Goal: Task Accomplishment & Management: Use online tool/utility

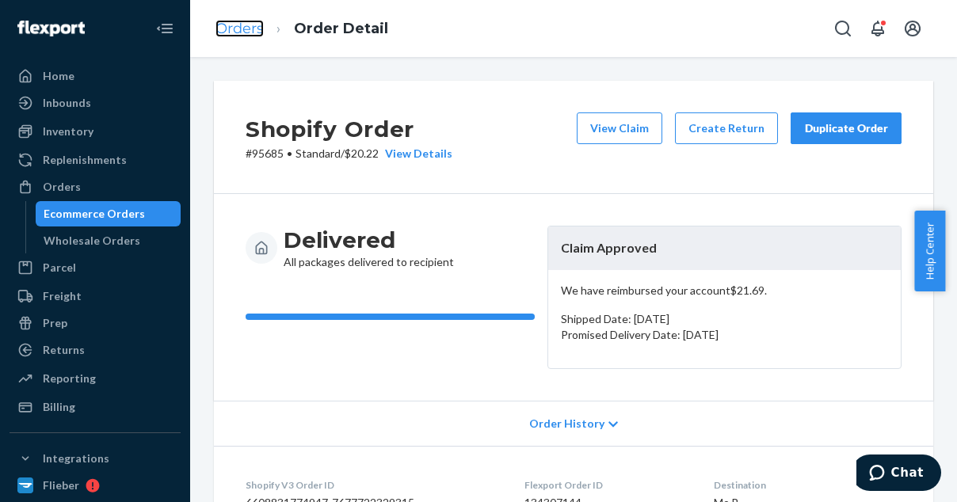
click at [246, 25] on link "Orders" at bounding box center [239, 28] width 48 height 17
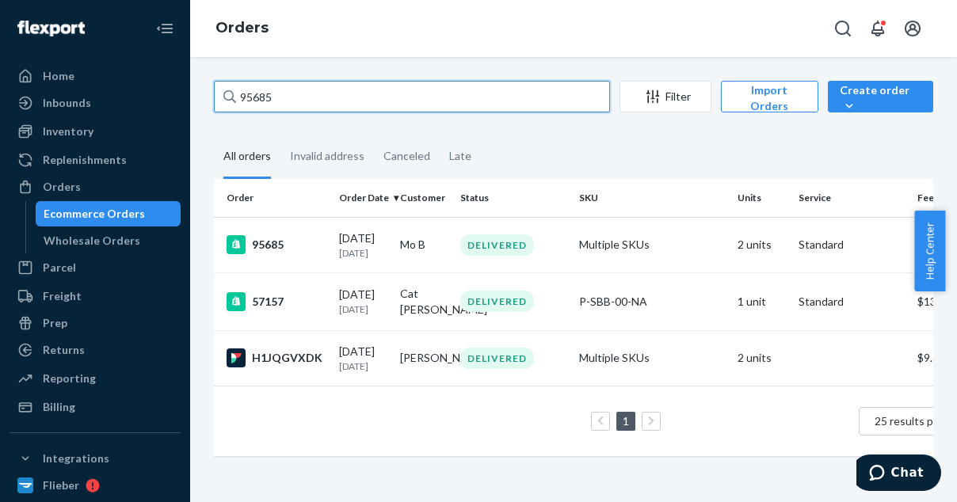
drag, startPoint x: 282, startPoint y: 99, endPoint x: 222, endPoint y: 88, distance: 61.2
click at [222, 88] on input "95685" at bounding box center [412, 97] width 396 height 32
paste input "212"
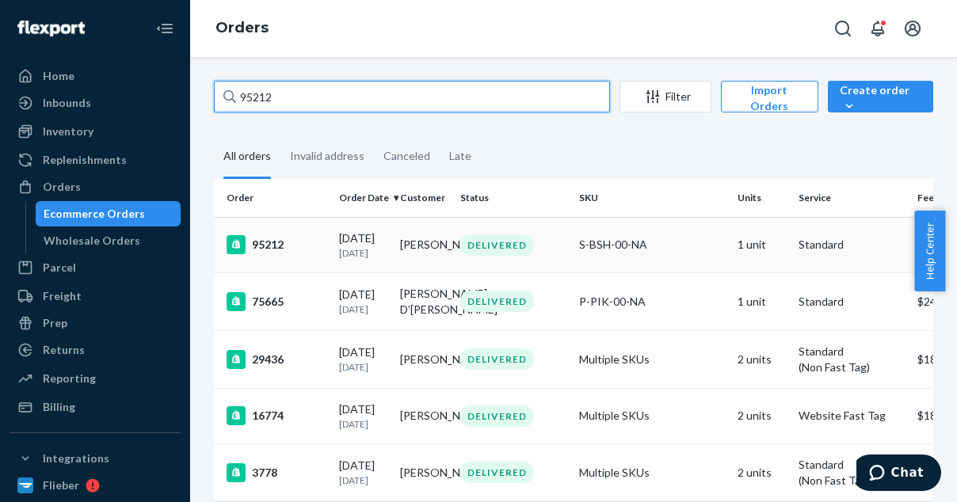
type input "95212"
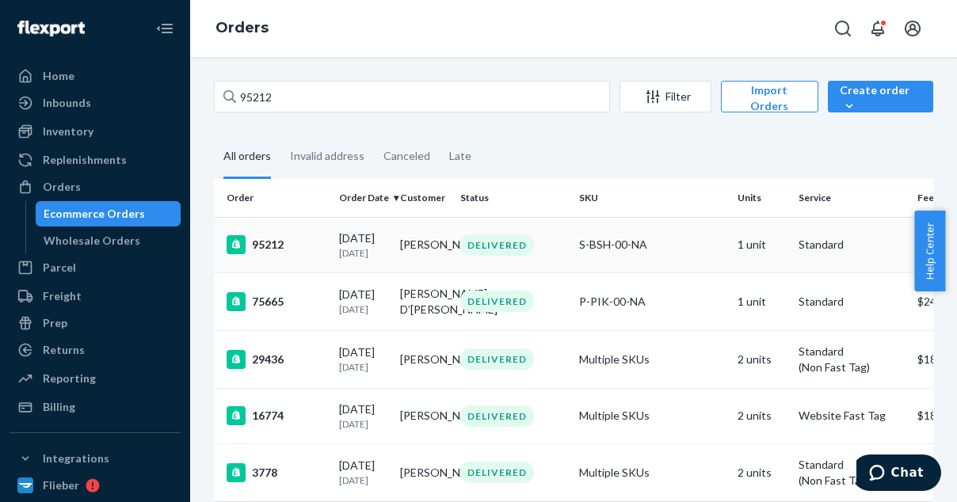
click at [268, 240] on td "95212" at bounding box center [273, 244] width 119 height 55
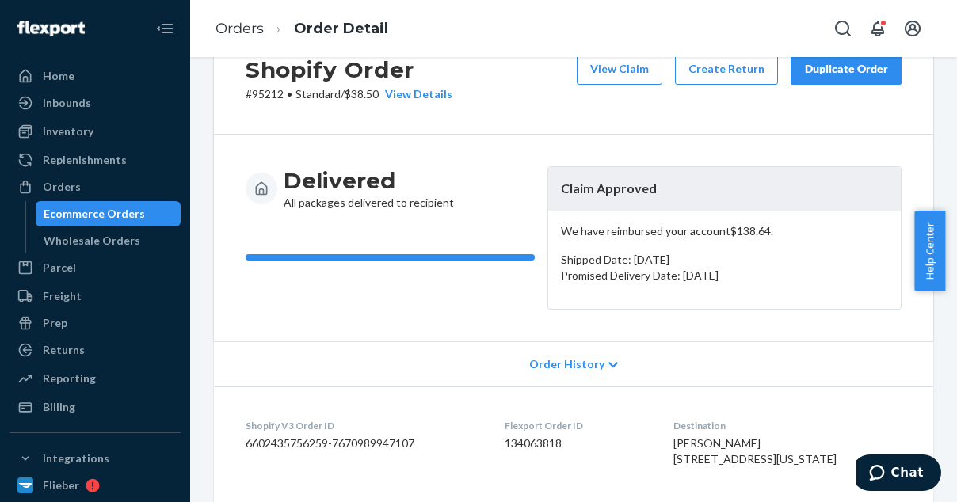
scroll to position [60, 0]
click at [632, 69] on button "View Claim" at bounding box center [620, 68] width 86 height 32
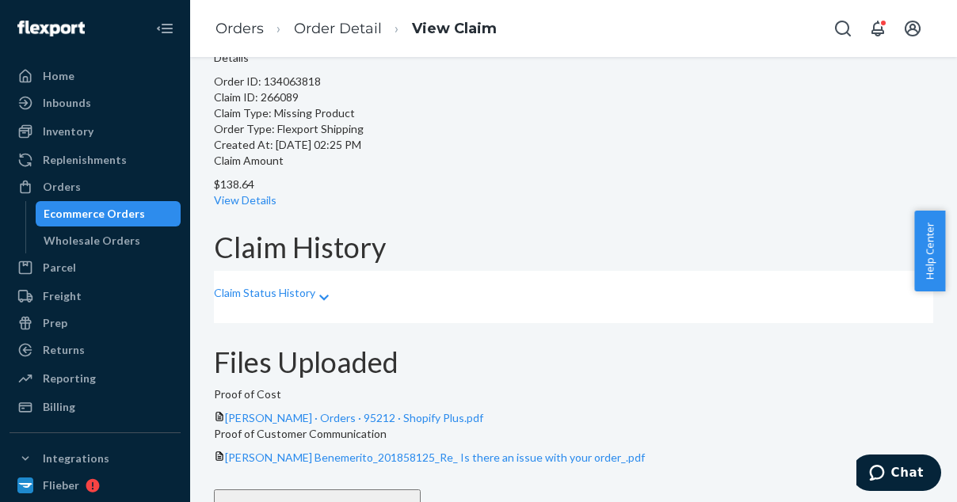
scroll to position [90, 0]
click at [276, 194] on link "View Details" at bounding box center [245, 200] width 63 height 13
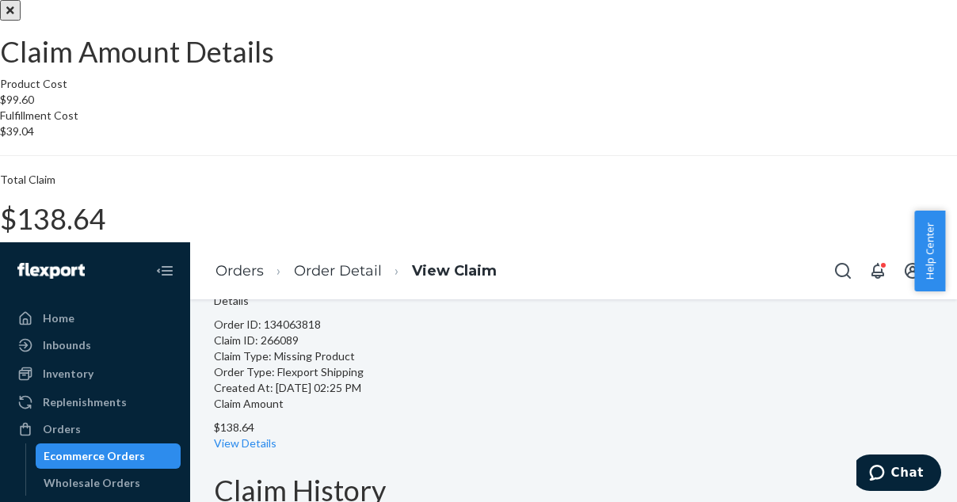
click at [14, 16] on icon "Close" at bounding box center [10, 10] width 8 height 11
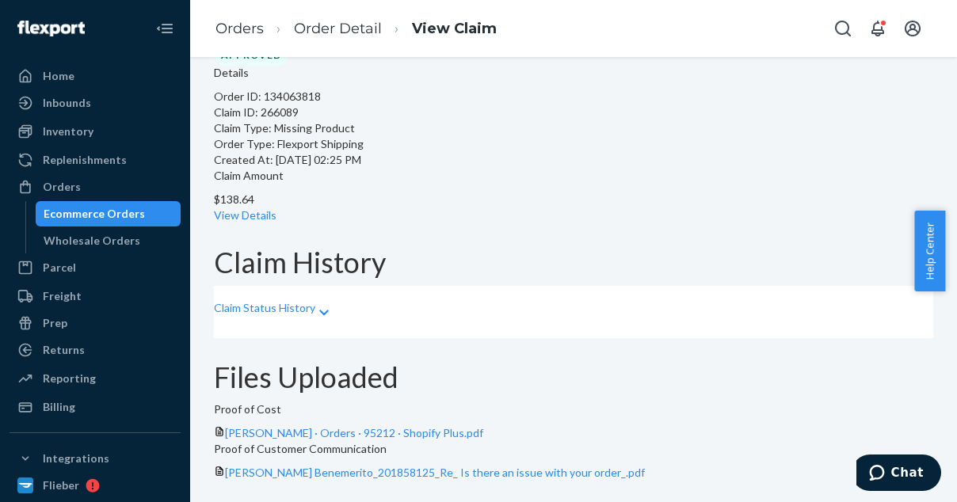
scroll to position [18, 0]
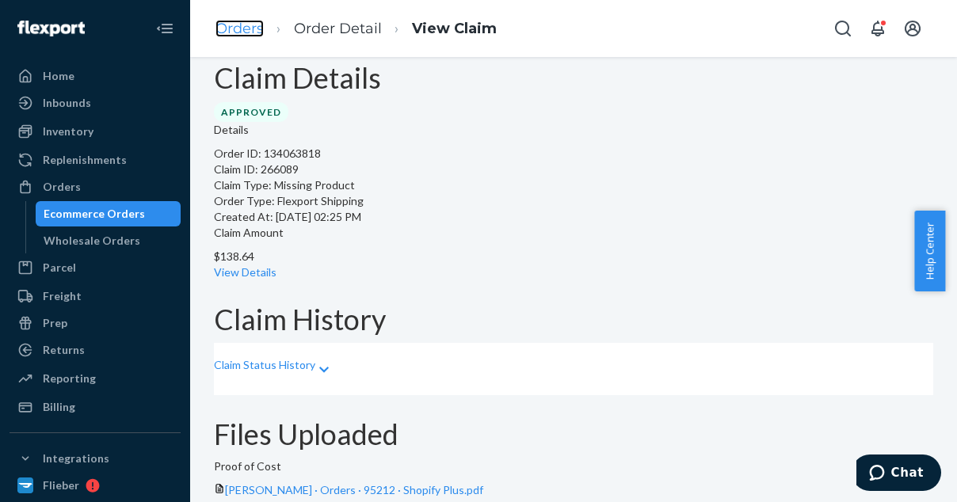
click at [248, 29] on link "Orders" at bounding box center [239, 28] width 48 height 17
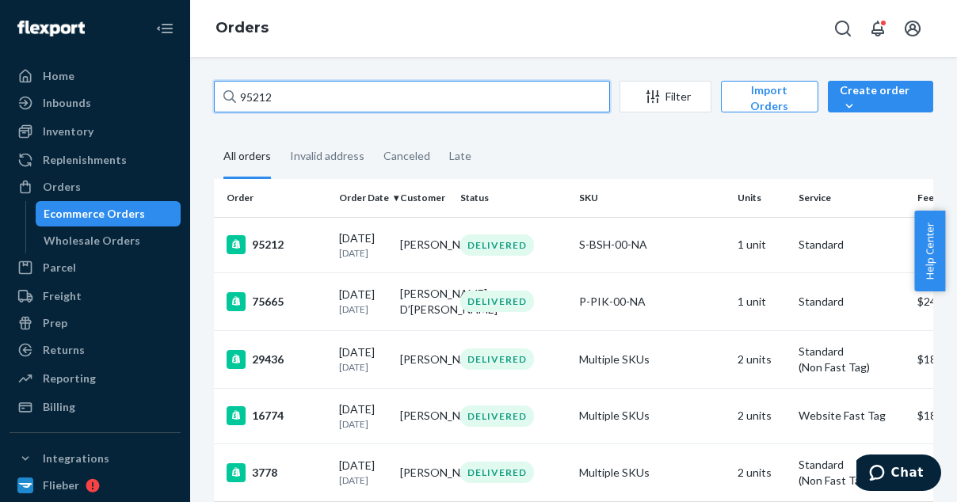
drag, startPoint x: 303, startPoint y: 101, endPoint x: 214, endPoint y: 88, distance: 89.6
click at [214, 88] on input "95212" at bounding box center [412, 97] width 396 height 32
paste input "3977"
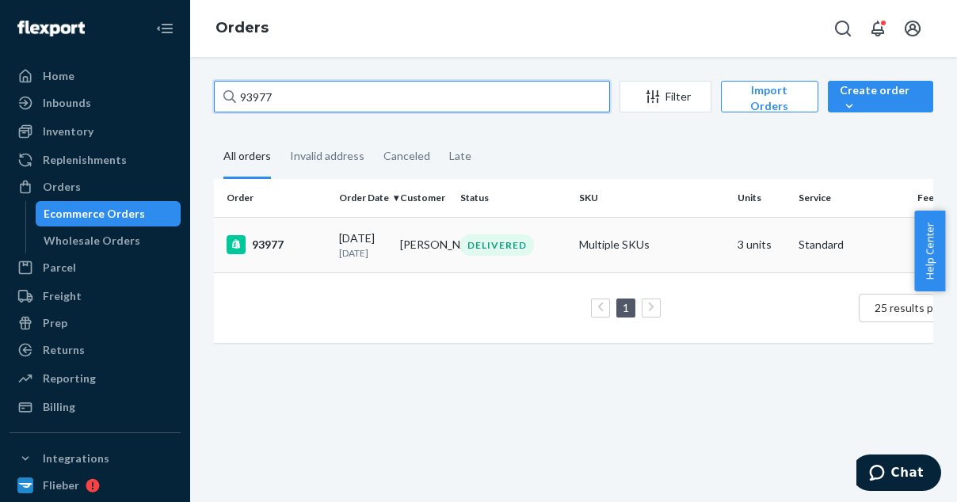
type input "93977"
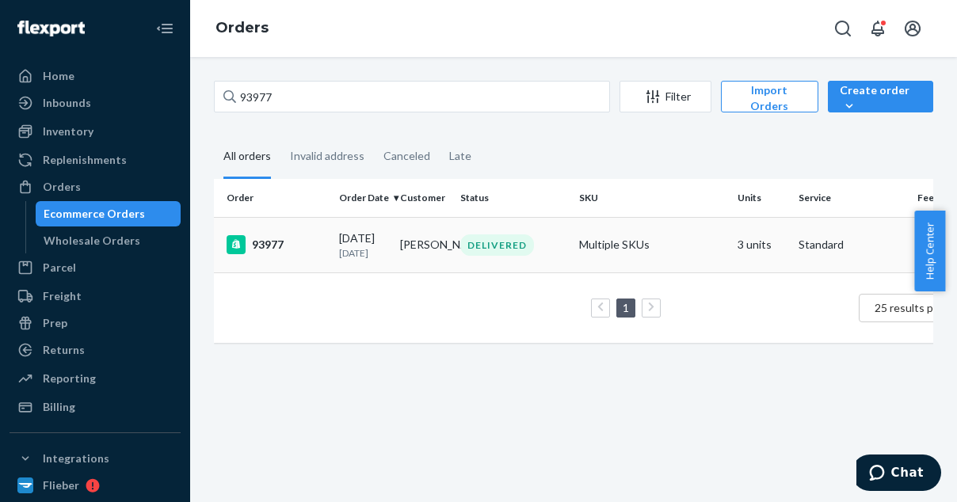
click at [270, 262] on td "93977" at bounding box center [273, 244] width 119 height 55
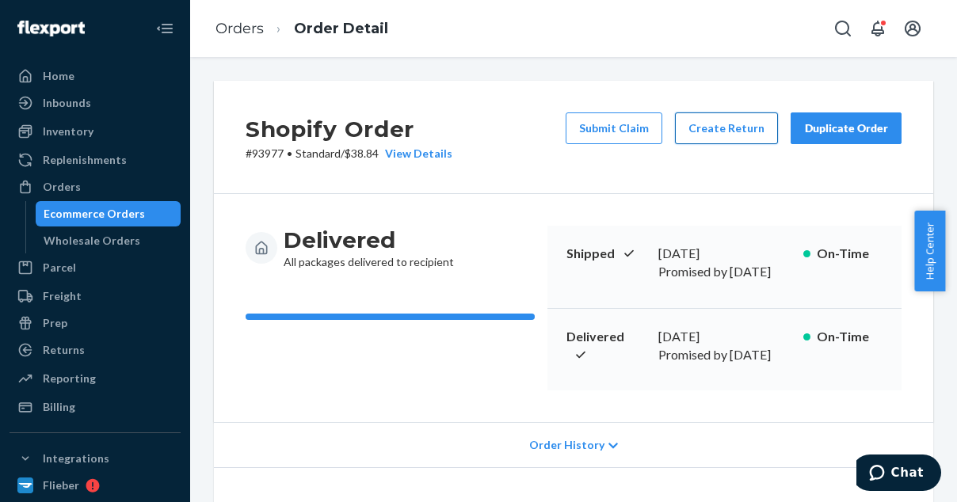
click at [713, 134] on button "Create Return" at bounding box center [726, 128] width 103 height 32
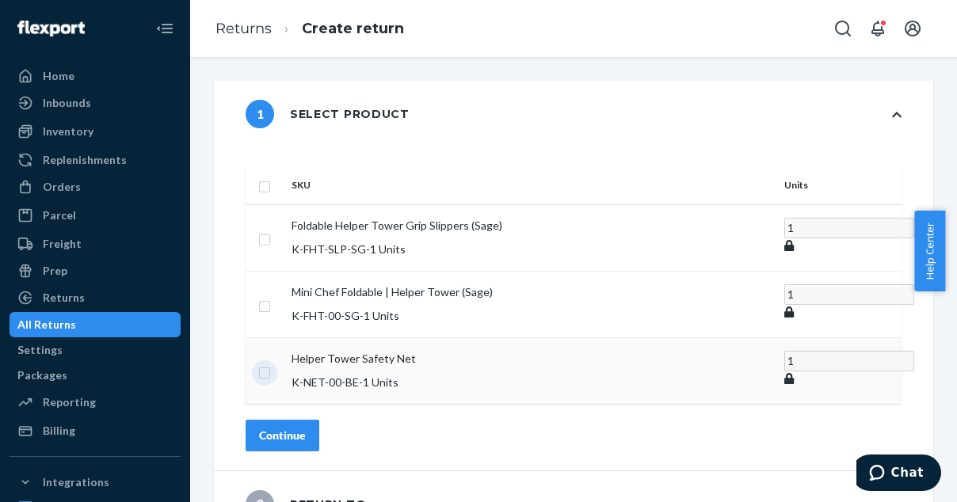
click at [271, 363] on input "checkbox" at bounding box center [264, 371] width 13 height 17
checkbox input "true"
click at [306, 427] on div "Continue" at bounding box center [282, 435] width 47 height 16
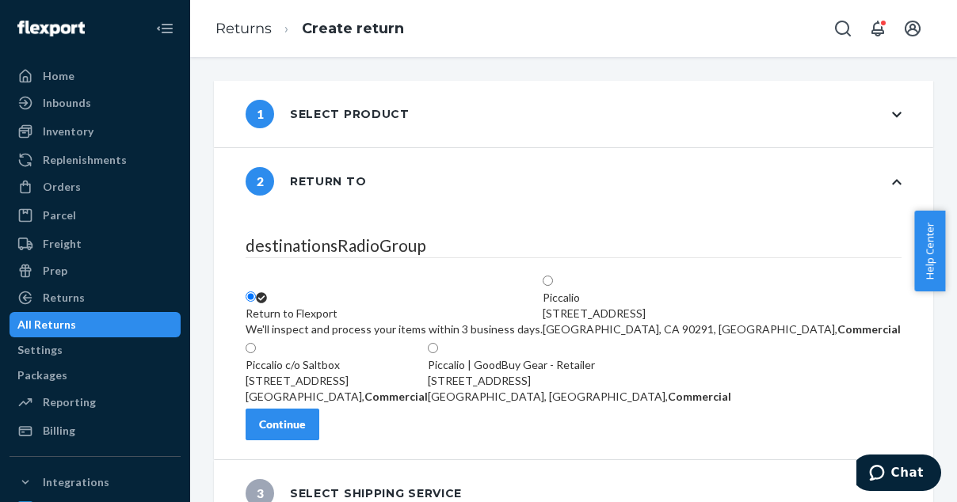
click at [632, 362] on div "Piccalio | GoodBuy Gear - Retailer [STREET_ADDRESS], Commercial" at bounding box center [579, 381] width 303 height 48
click at [438, 353] on input "Piccalio | GoodBuy Gear - Retailer [STREET_ADDRESS], Commercial" at bounding box center [433, 348] width 10 height 10
radio input "true"
click at [306, 433] on div "Continue" at bounding box center [282, 425] width 47 height 16
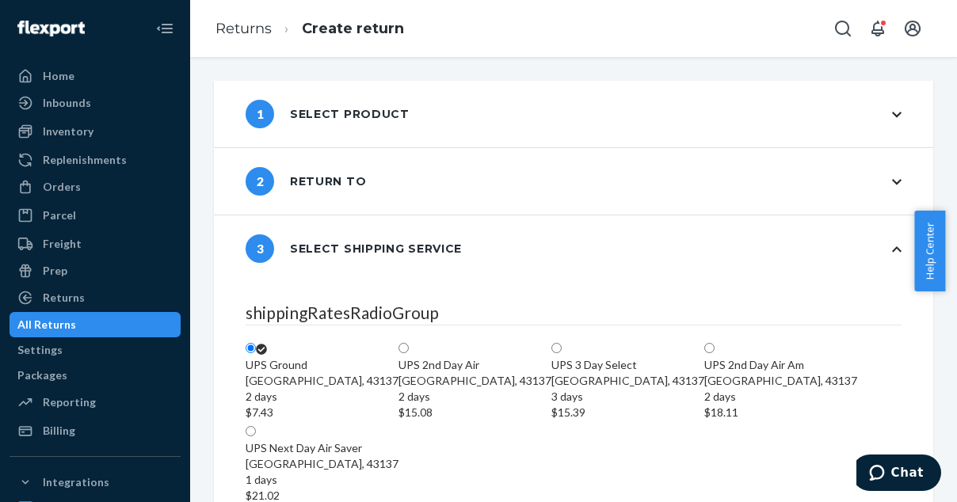
scroll to position [296, 0]
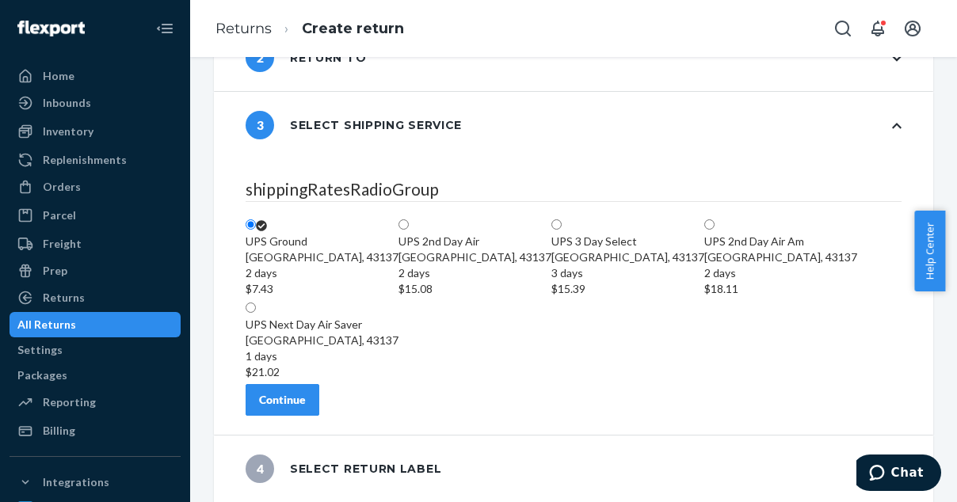
click at [306, 406] on div "Continue" at bounding box center [282, 400] width 47 height 16
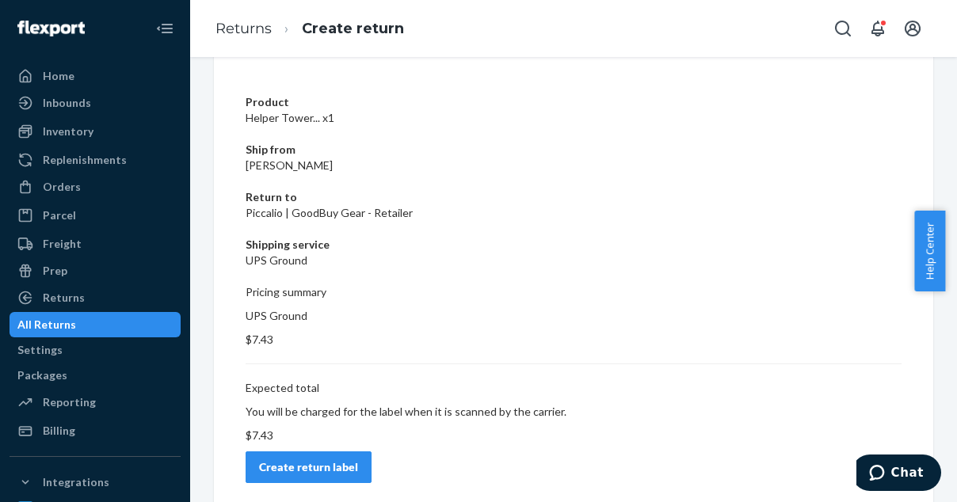
scroll to position [125, 0]
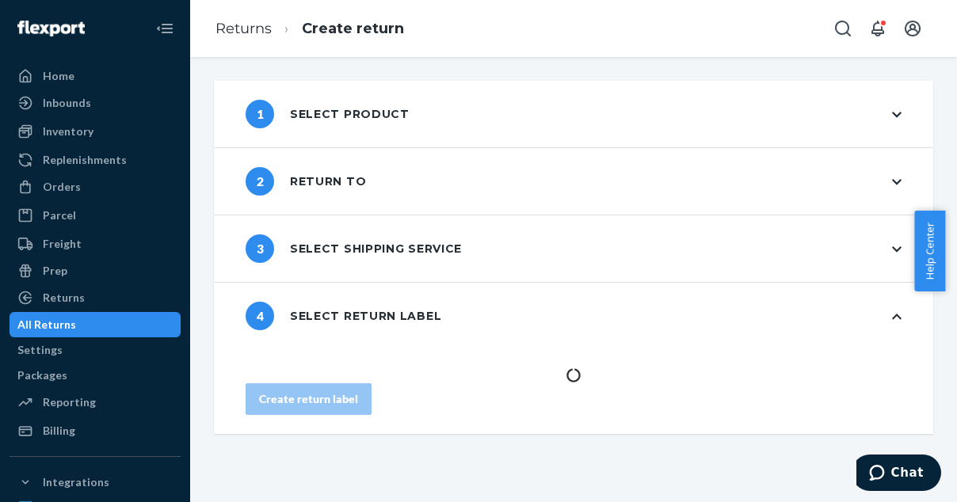
scroll to position [0, 0]
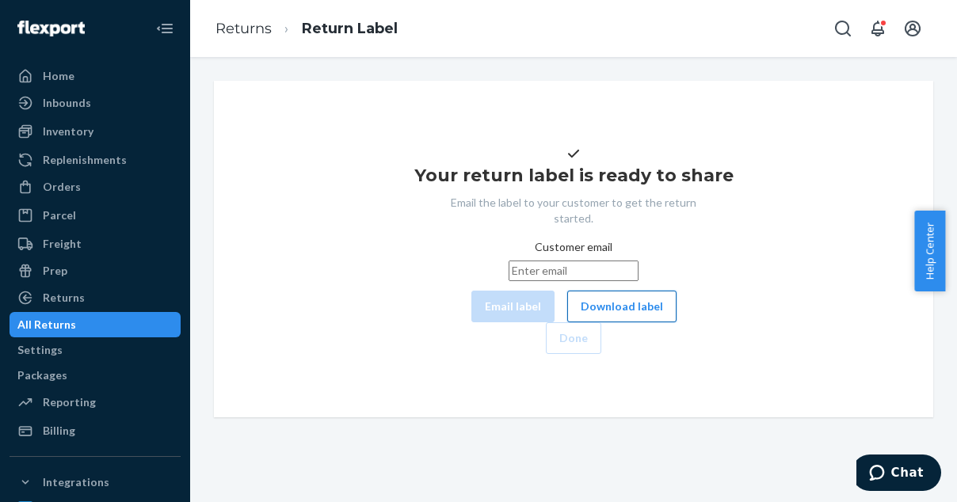
click at [567, 322] on button "Download label" at bounding box center [621, 307] width 109 height 32
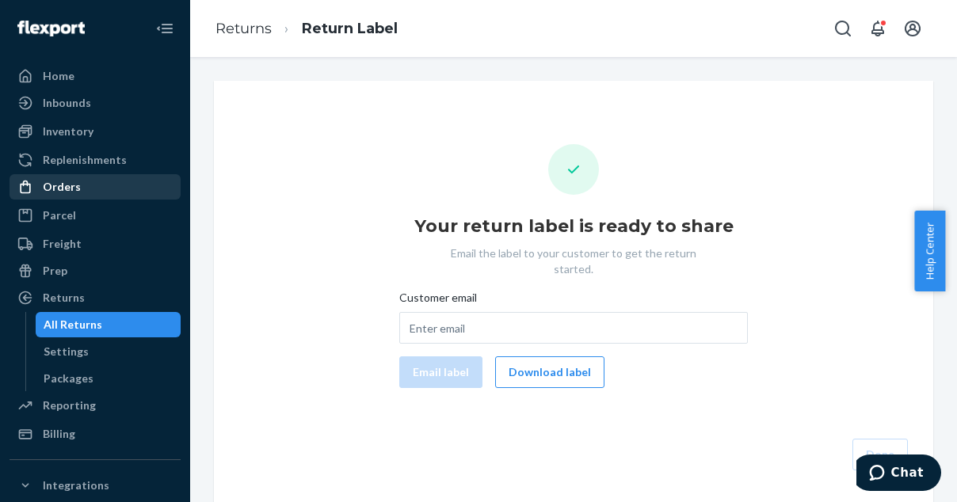
click at [80, 186] on div "Orders" at bounding box center [95, 187] width 168 height 22
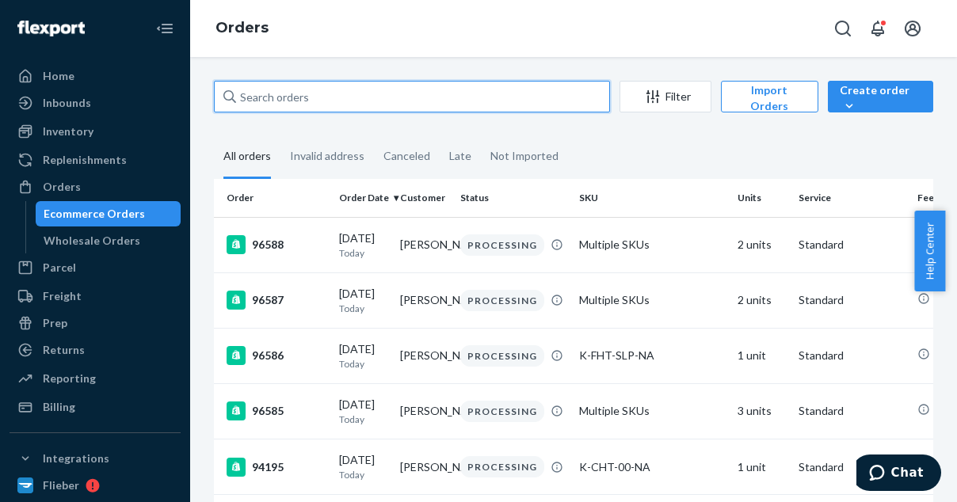
click at [299, 101] on input "text" at bounding box center [412, 97] width 396 height 32
paste input "96148"
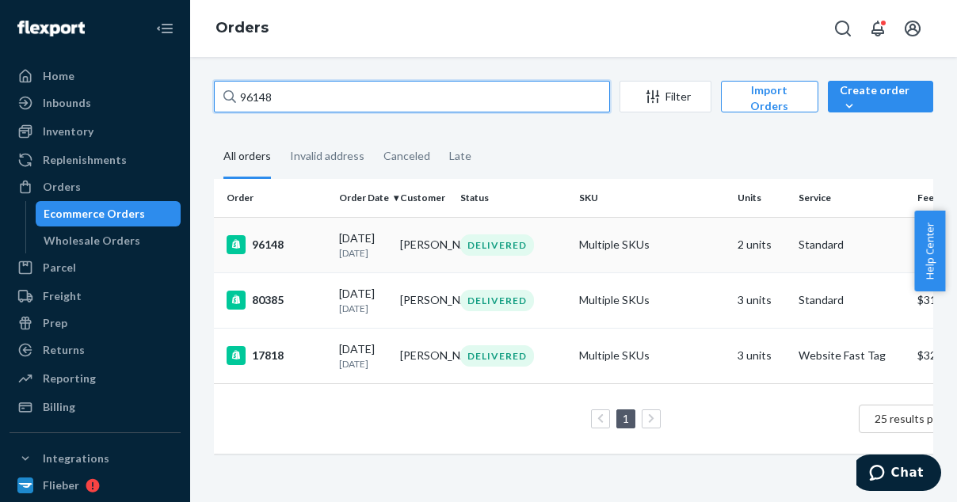
type input "96148"
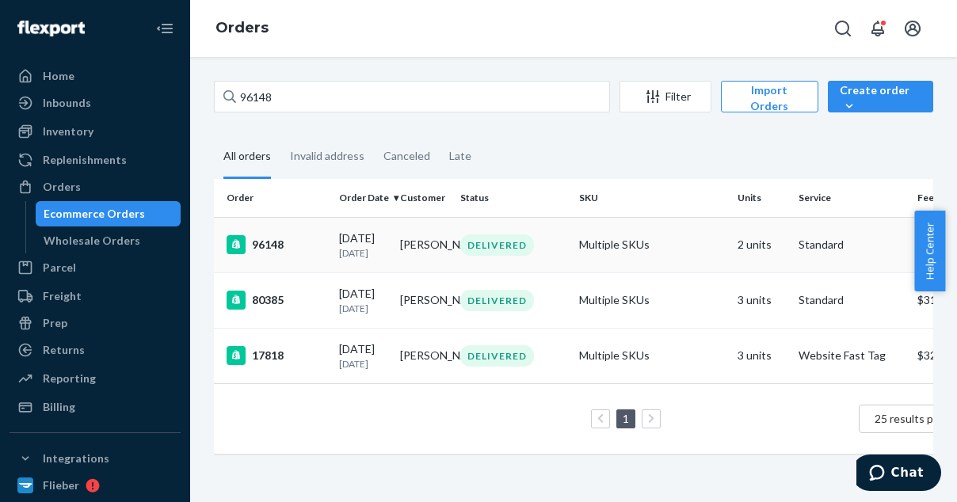
click at [286, 248] on div "96148" at bounding box center [277, 244] width 100 height 19
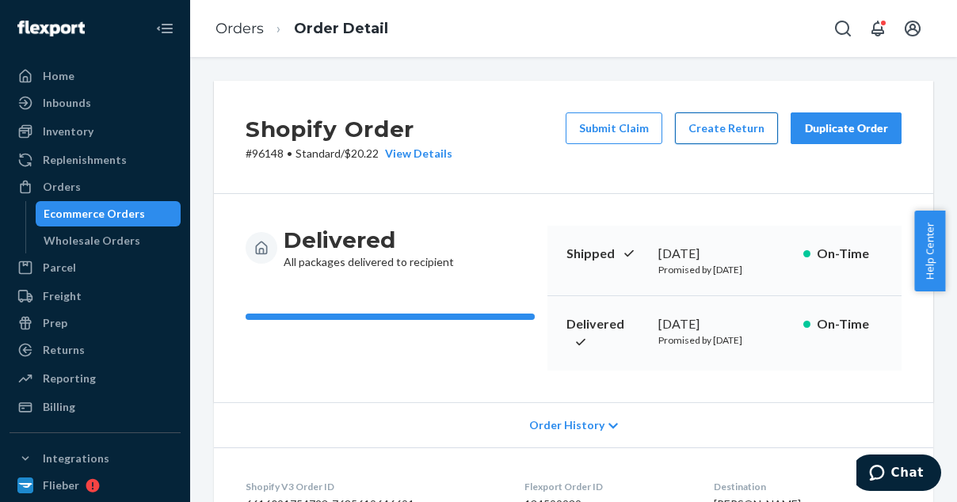
click at [703, 128] on button "Create Return" at bounding box center [726, 128] width 103 height 32
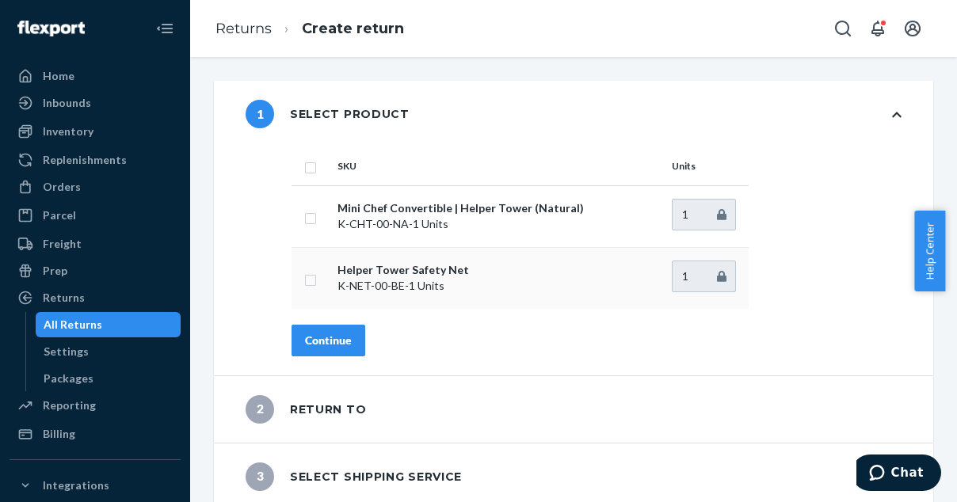
click at [307, 283] on input "checkbox" at bounding box center [310, 278] width 13 height 17
checkbox input "true"
click at [325, 340] on div "Continue" at bounding box center [328, 341] width 47 height 16
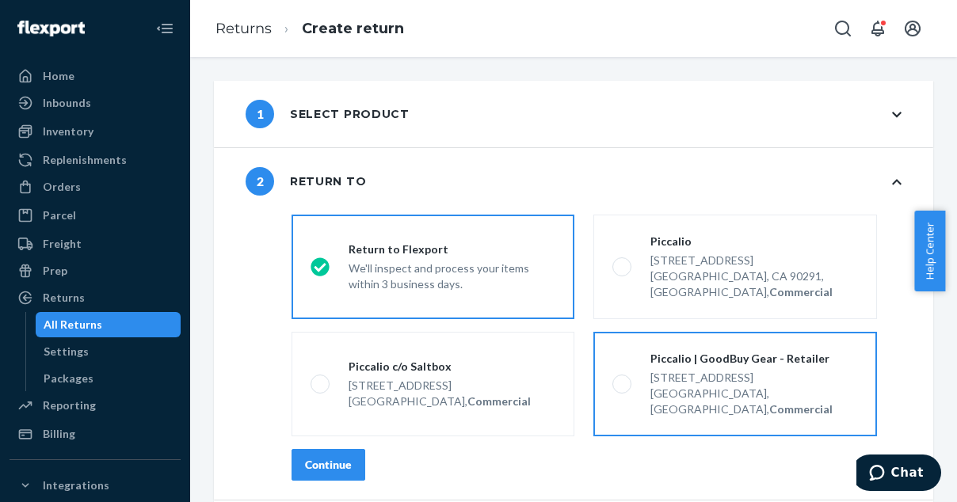
click at [661, 370] on div "[STREET_ADDRESS]" at bounding box center [753, 378] width 207 height 16
click at [623, 379] on input "Piccalio | GoodBuy Gear - Retailer [STREET_ADDRESS], Commercial" at bounding box center [617, 384] width 10 height 10
radio input "true"
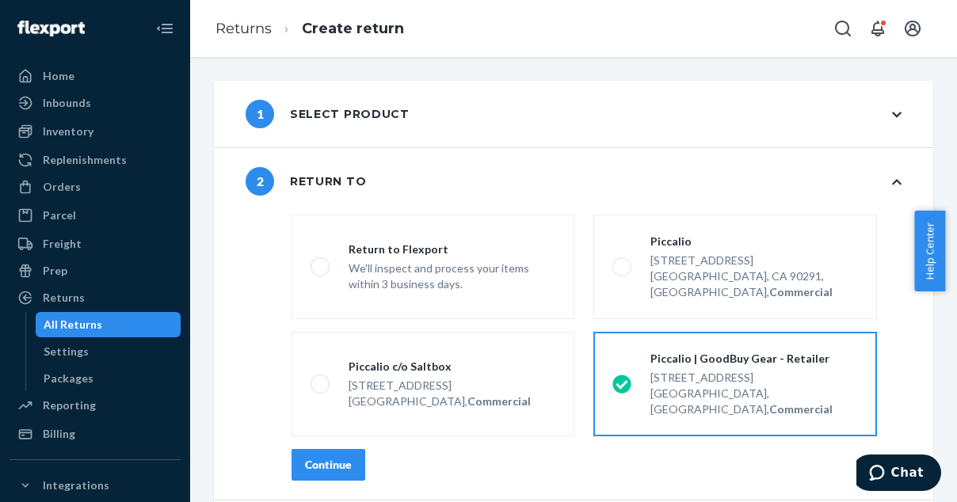
click at [331, 457] on div "Continue" at bounding box center [328, 465] width 47 height 16
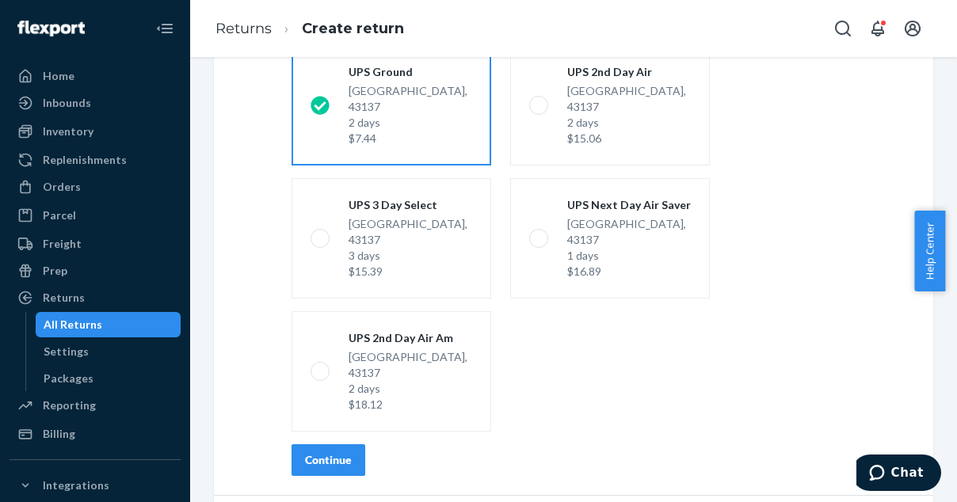
click at [339, 464] on div "Continue" at bounding box center [328, 460] width 47 height 16
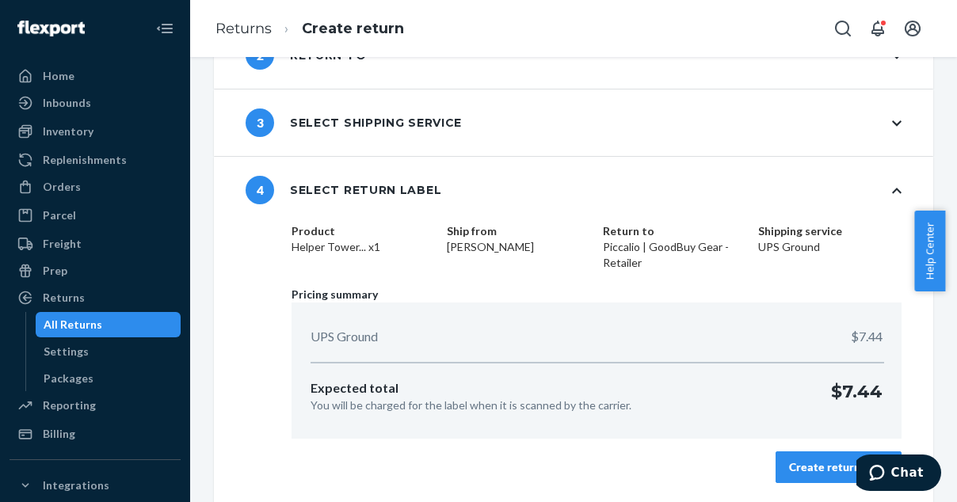
scroll to position [125, 0]
click at [789, 467] on div "Create return label" at bounding box center [838, 468] width 99 height 16
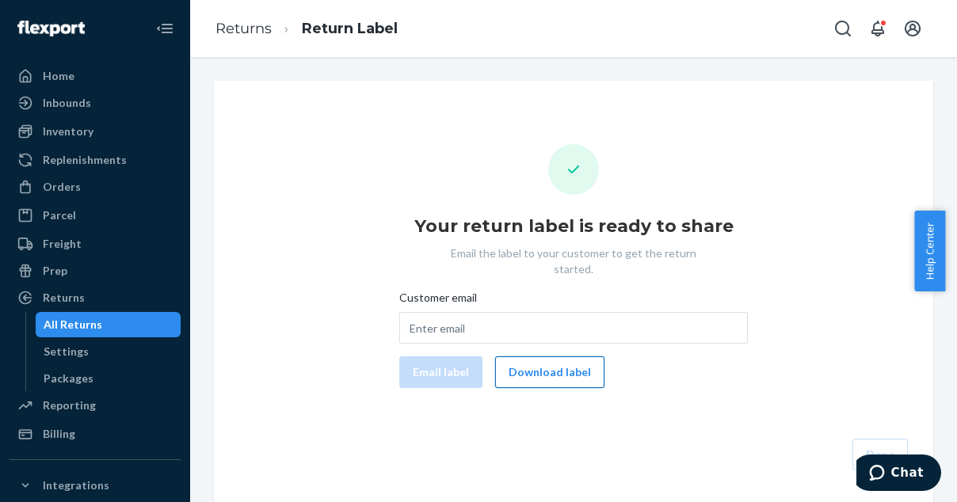
click at [571, 357] on button "Download label" at bounding box center [549, 372] width 109 height 32
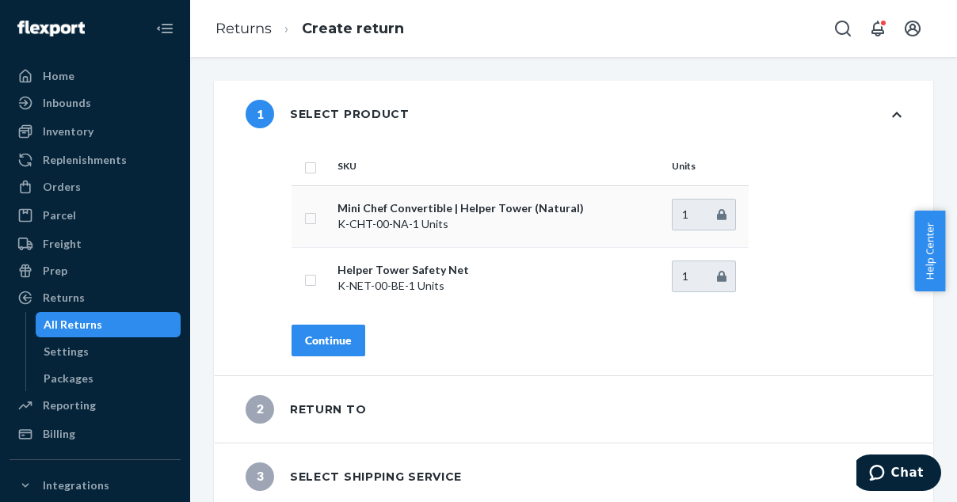
click at [307, 216] on input "checkbox" at bounding box center [310, 216] width 13 height 17
checkbox input "true"
click at [342, 344] on div "Continue" at bounding box center [328, 341] width 47 height 16
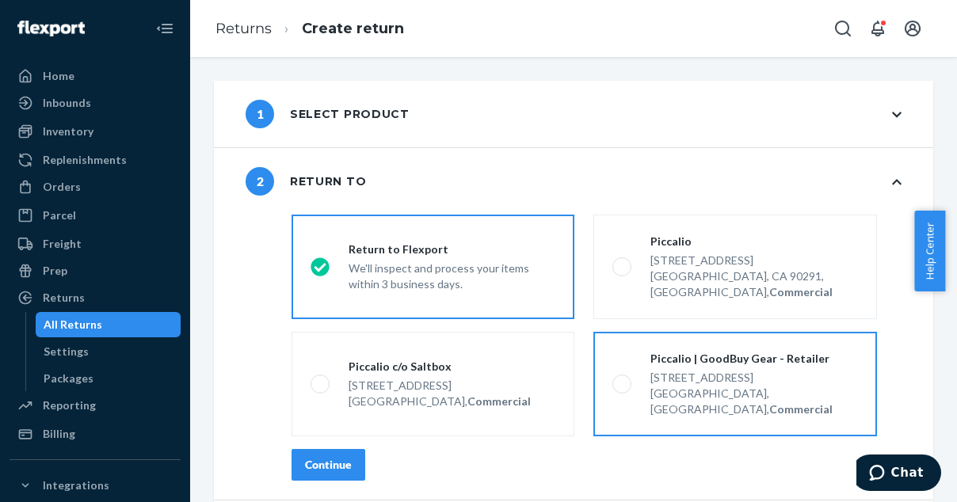
click at [631, 367] on div "Piccalio | GoodBuy Gear - Retailer [STREET_ADDRESS], Commercial" at bounding box center [744, 384] width 226 height 67
click at [623, 379] on input "Piccalio | GoodBuy Gear - Retailer [STREET_ADDRESS], Commercial" at bounding box center [617, 384] width 10 height 10
radio input "true"
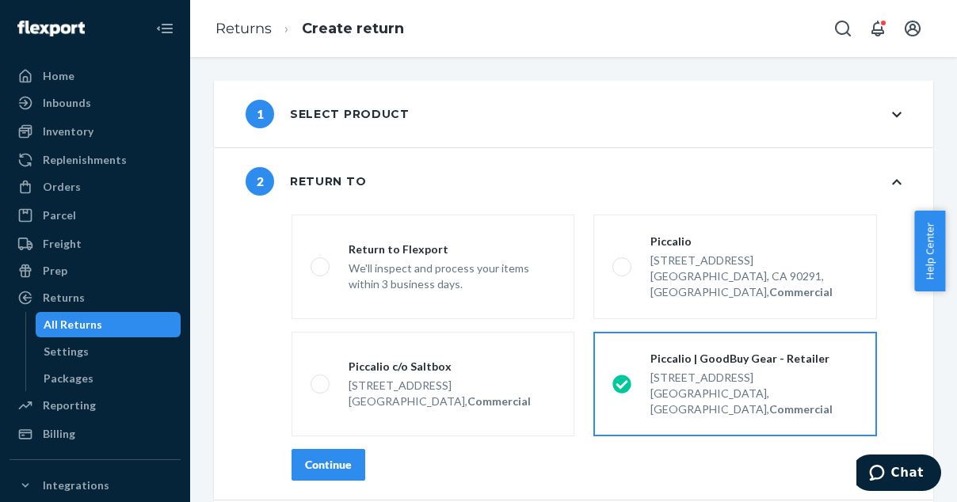
click at [326, 457] on div "Continue" at bounding box center [328, 465] width 47 height 16
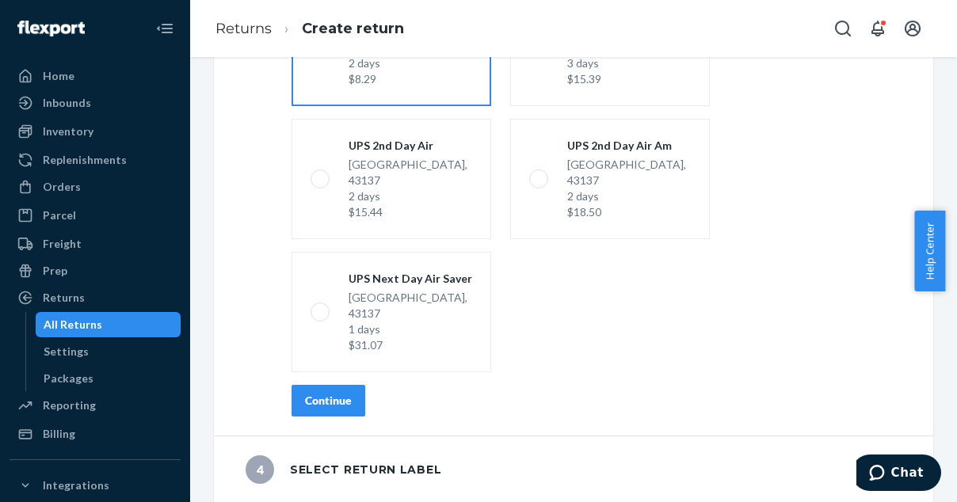
click at [333, 406] on div "Continue" at bounding box center [328, 401] width 47 height 16
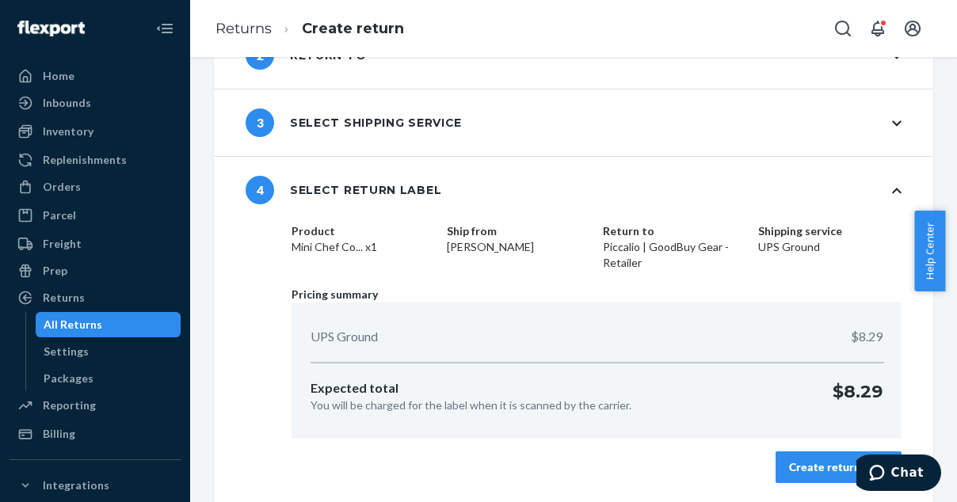
scroll to position [125, 0]
click at [805, 463] on div "Create return label" at bounding box center [838, 468] width 99 height 16
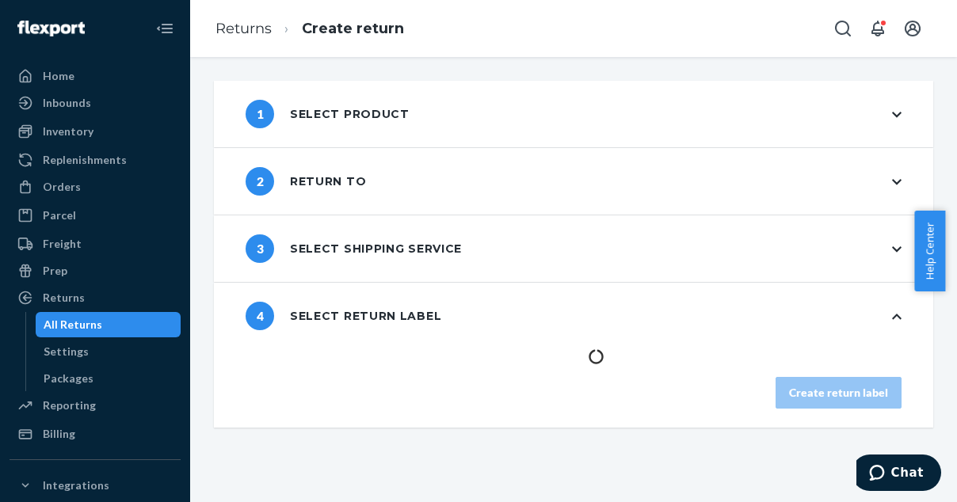
scroll to position [0, 0]
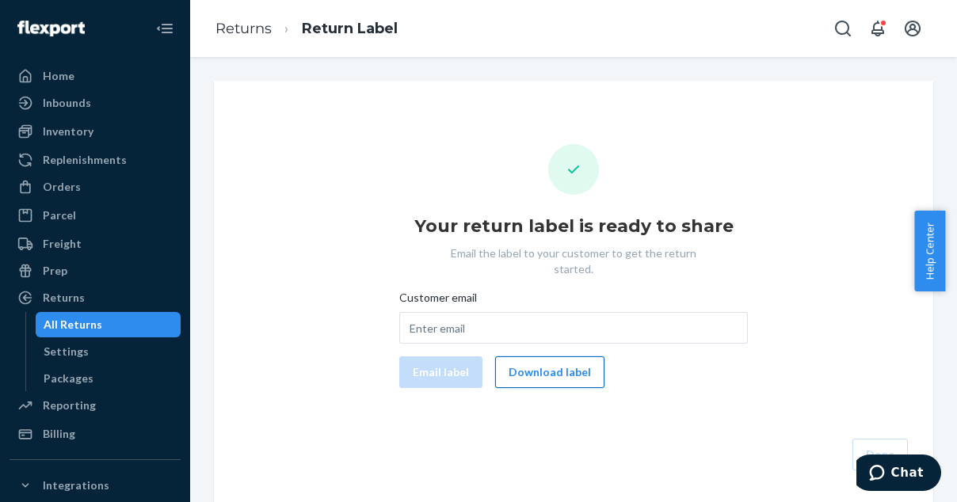
click at [551, 356] on button "Download label" at bounding box center [549, 372] width 109 height 32
click at [74, 194] on div "Orders" at bounding box center [62, 187] width 38 height 16
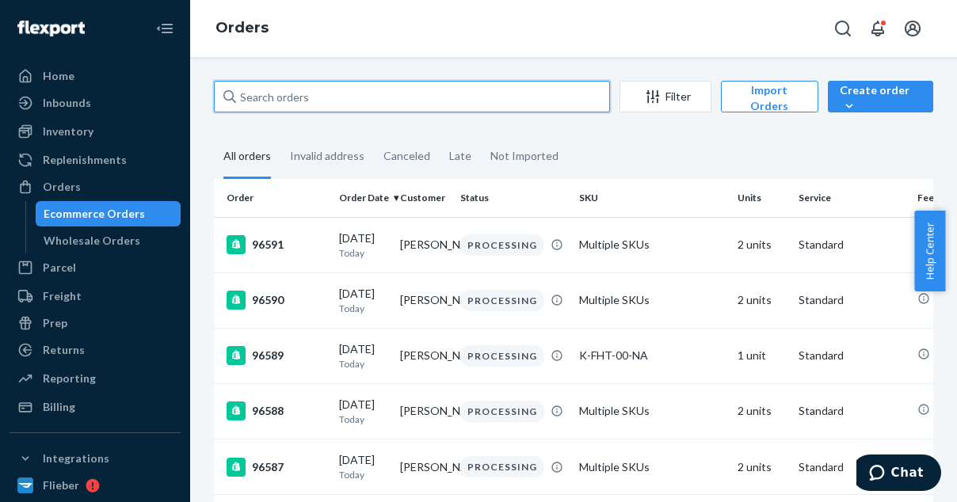
click at [280, 98] on input "text" at bounding box center [412, 97] width 396 height 32
paste input "94311"
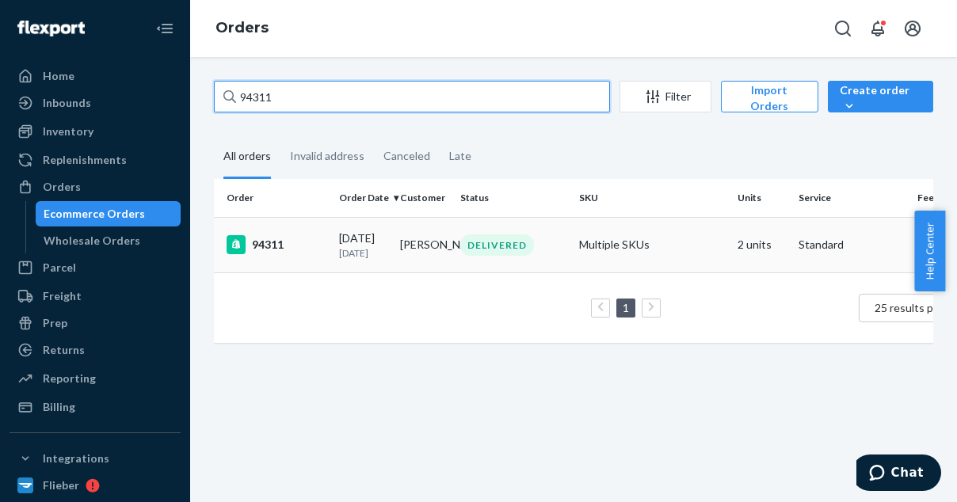
type input "94311"
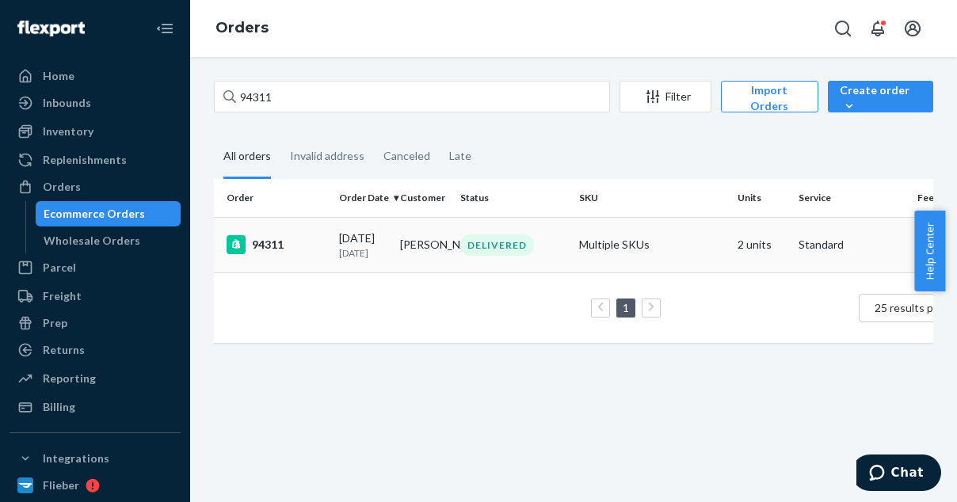
click at [281, 249] on div "94311" at bounding box center [277, 244] width 100 height 19
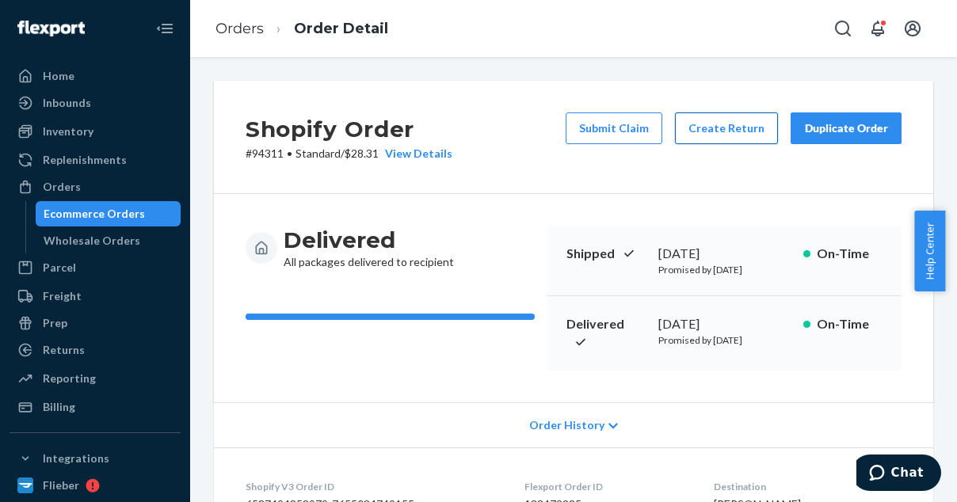
click at [713, 134] on button "Create Return" at bounding box center [726, 128] width 103 height 32
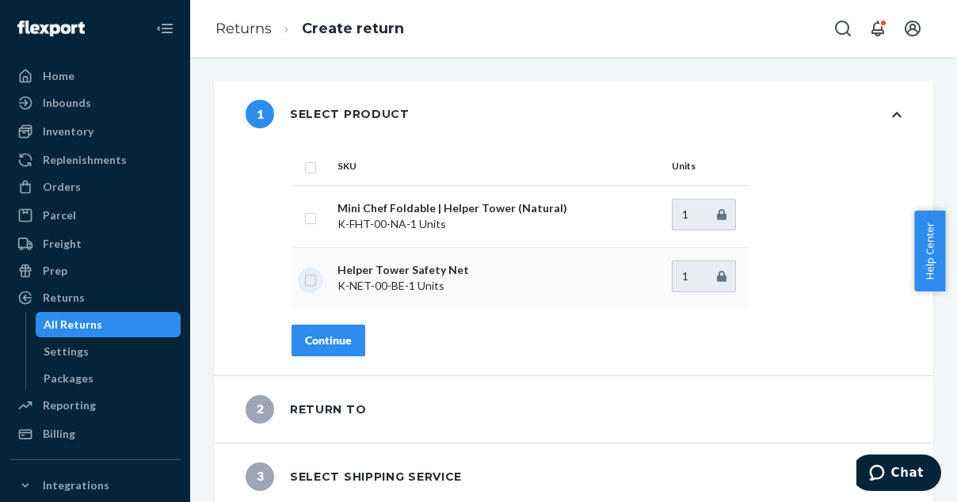
click at [311, 281] on input "checkbox" at bounding box center [310, 278] width 13 height 17
checkbox input "true"
click at [328, 335] on div "Continue" at bounding box center [328, 341] width 47 height 16
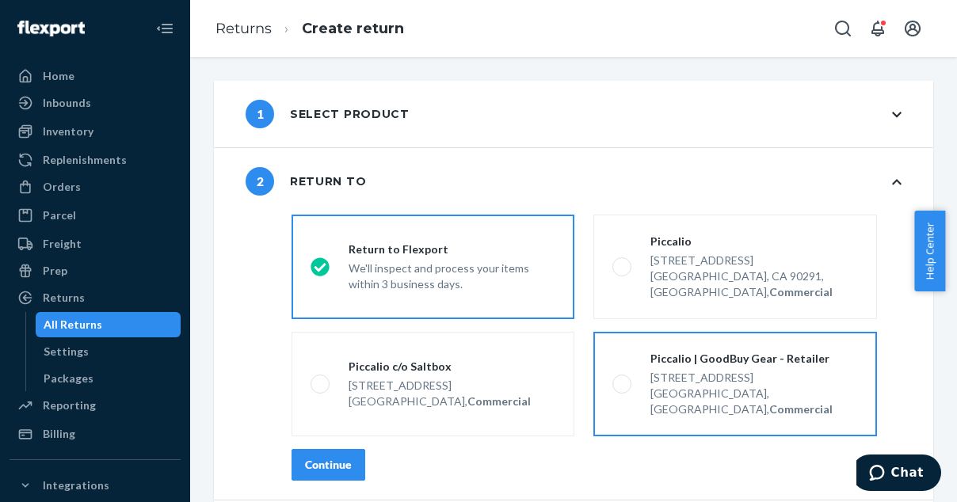
click at [636, 379] on div "Piccalio | GoodBuy Gear - Retailer 521 Exchange Way, DOOR M16 Commercial Point,…" at bounding box center [744, 384] width 226 height 67
click at [623, 379] on input "Piccalio | GoodBuy Gear - Retailer 521 Exchange Way, DOOR M16 Commercial Point,…" at bounding box center [617, 384] width 10 height 10
radio input "true"
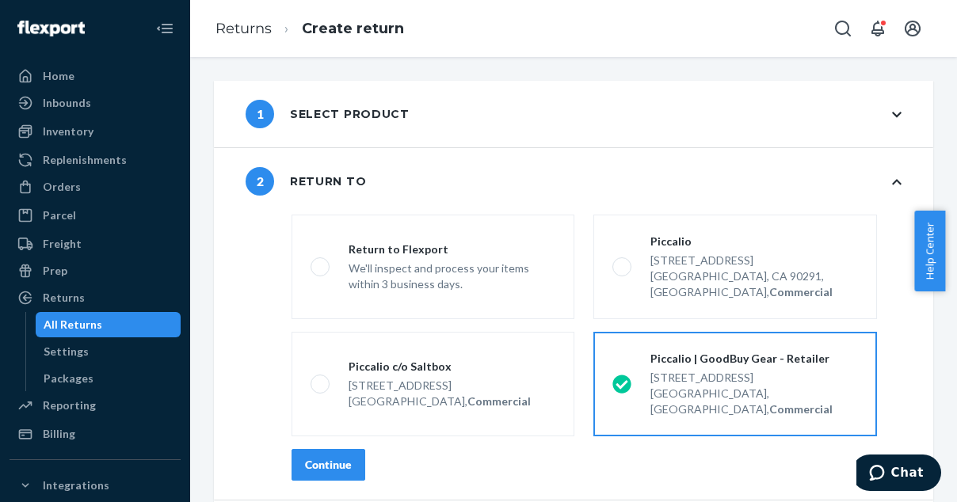
click at [326, 457] on div "Continue" at bounding box center [328, 465] width 47 height 16
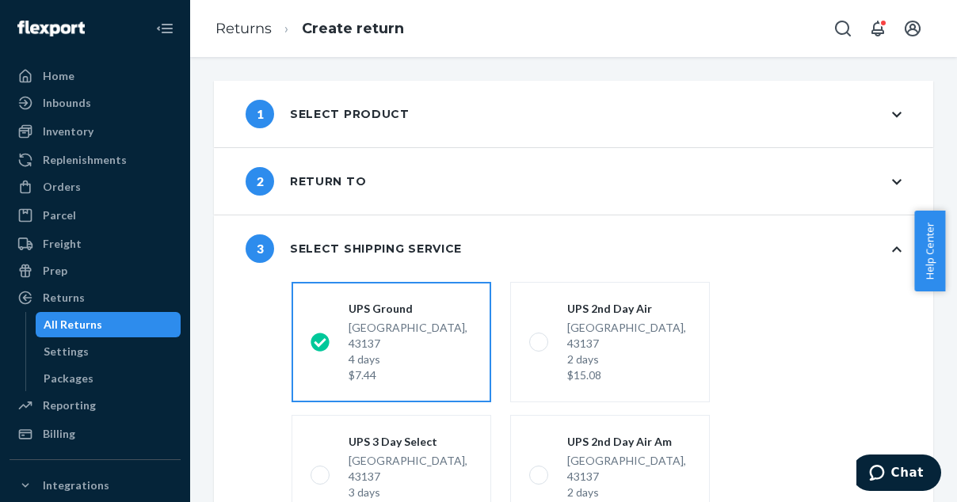
scroll to position [296, 0]
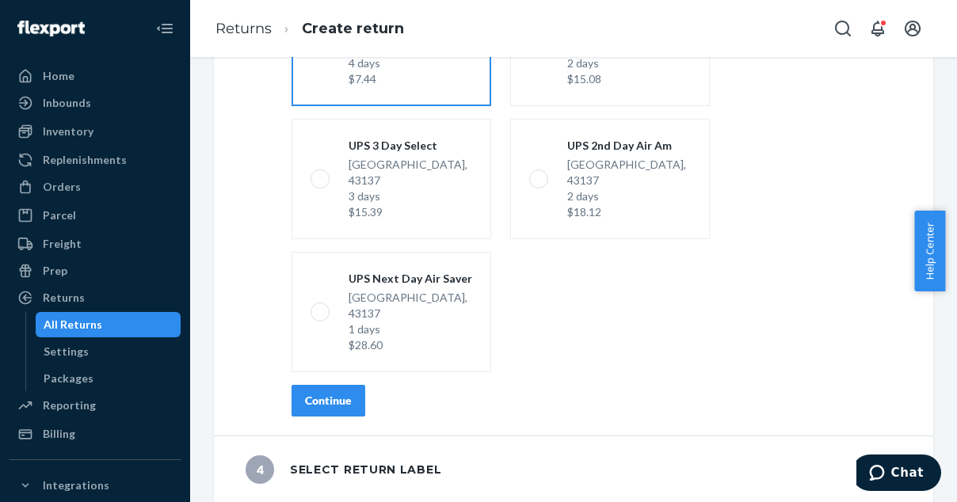
click at [308, 408] on button "Continue" at bounding box center [329, 401] width 74 height 32
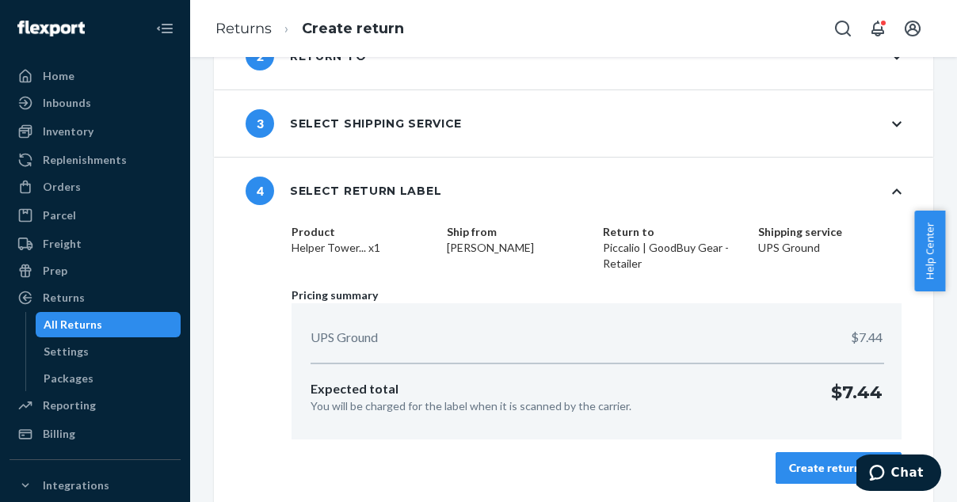
click at [814, 471] on div "Create return label" at bounding box center [838, 468] width 99 height 16
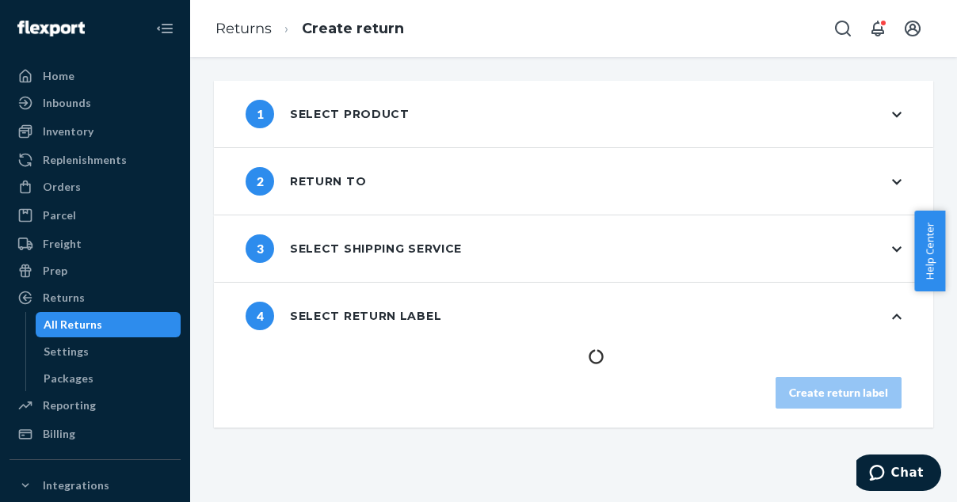
scroll to position [0, 0]
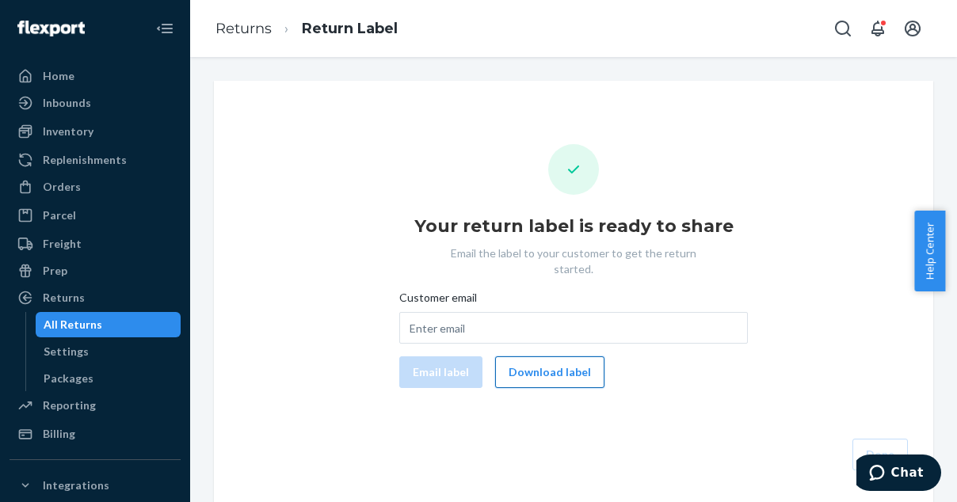
click at [516, 356] on button "Download label" at bounding box center [549, 372] width 109 height 32
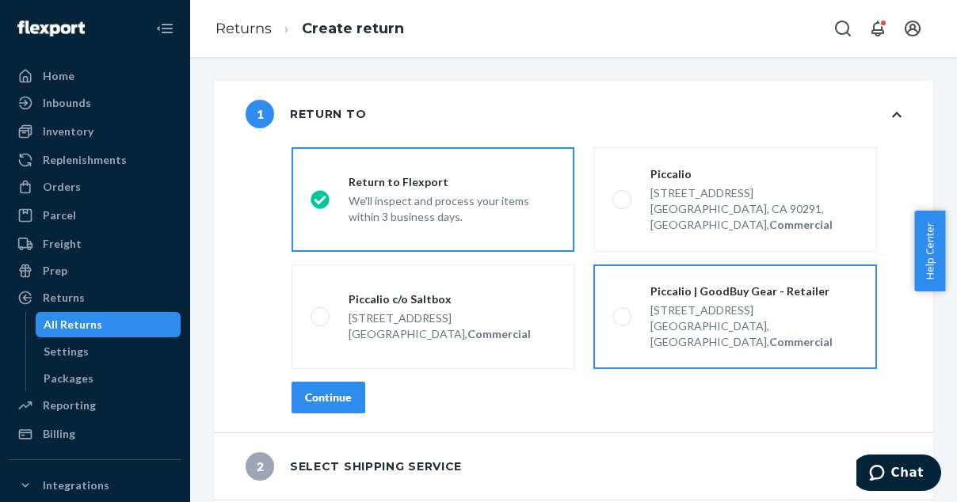
click at [643, 284] on div "Piccalio | GoodBuy Gear - Retailer [STREET_ADDRESS], Commercial" at bounding box center [744, 317] width 226 height 67
click at [623, 312] on input "Piccalio | GoodBuy Gear - Retailer [STREET_ADDRESS], Commercial" at bounding box center [617, 317] width 10 height 10
radio input "true"
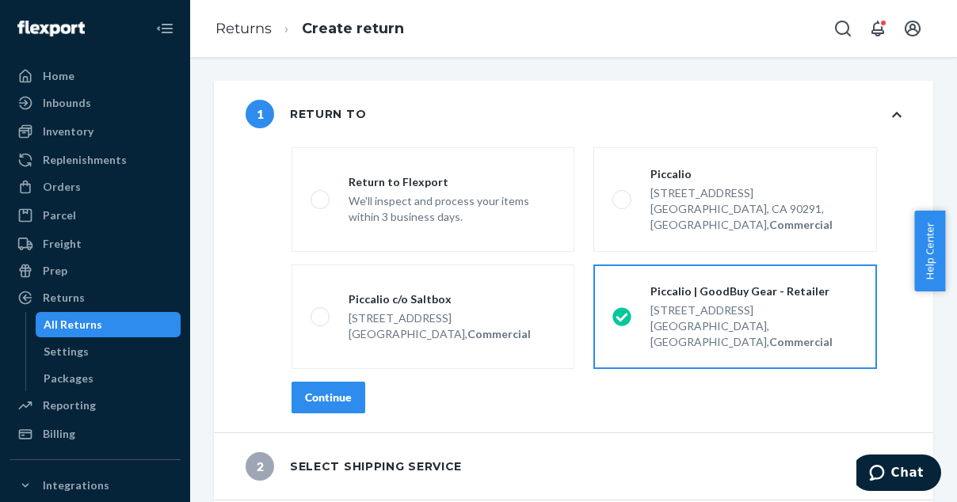
click at [340, 390] on div "Continue" at bounding box center [328, 398] width 47 height 16
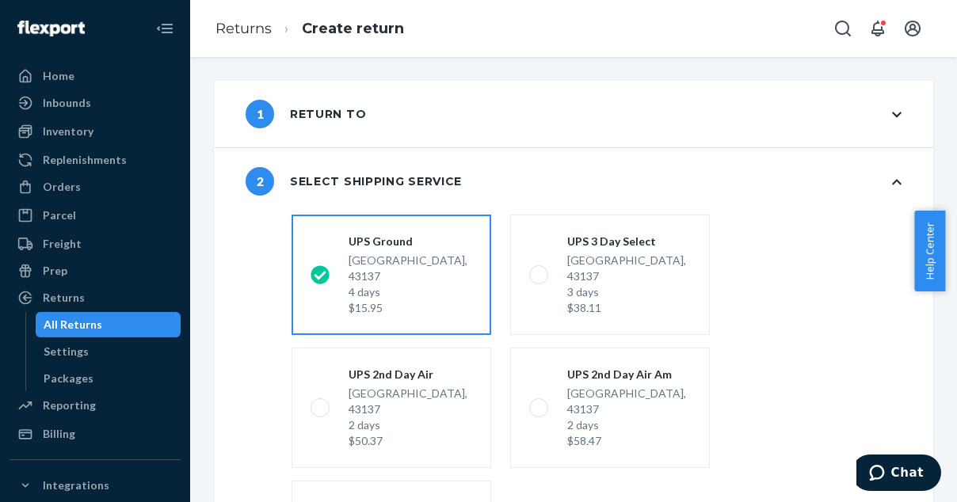
scroll to position [228, 0]
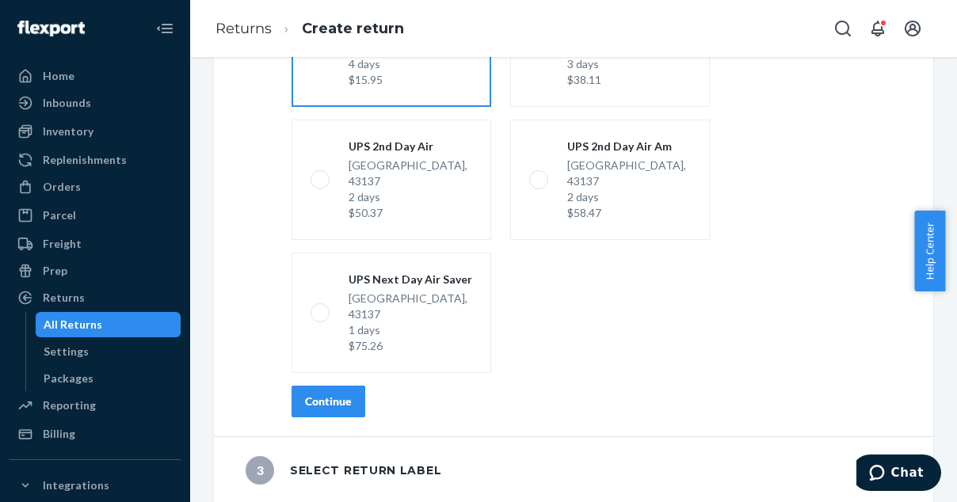
click at [320, 411] on button "Continue" at bounding box center [329, 402] width 74 height 32
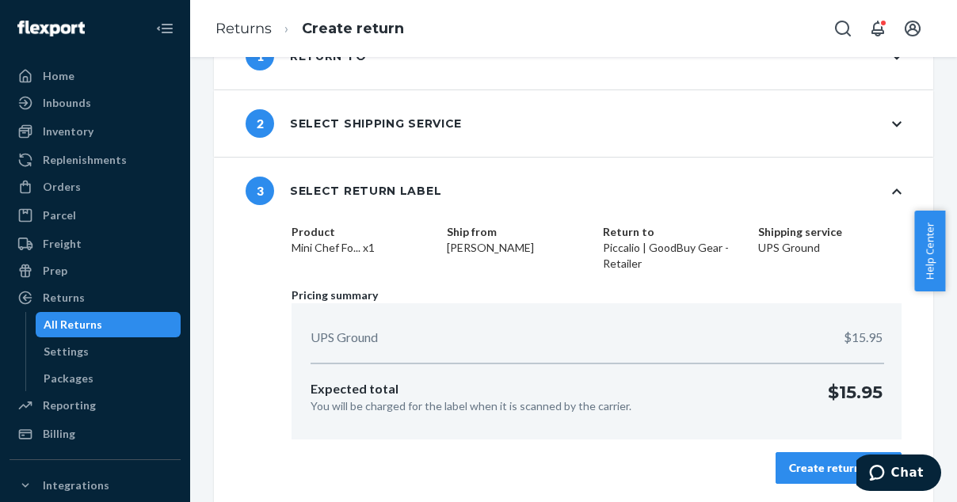
click at [813, 478] on button "Create return label" at bounding box center [839, 468] width 126 height 32
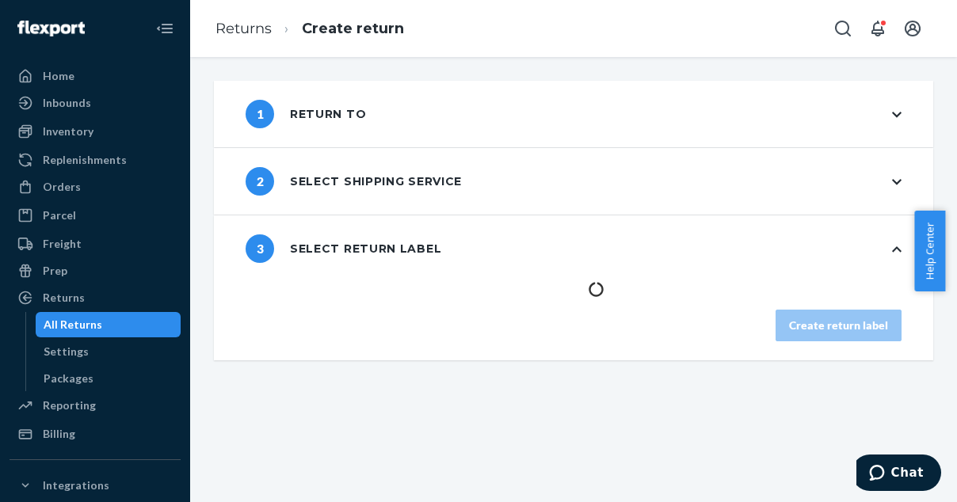
scroll to position [0, 0]
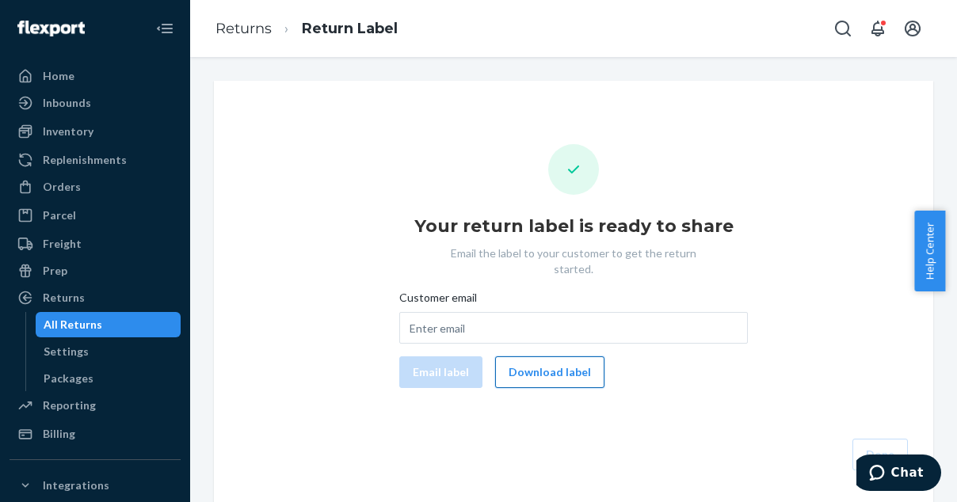
click at [518, 362] on button "Download label" at bounding box center [549, 372] width 109 height 32
